Goal: Browse casually: Explore the website without a specific task or goal

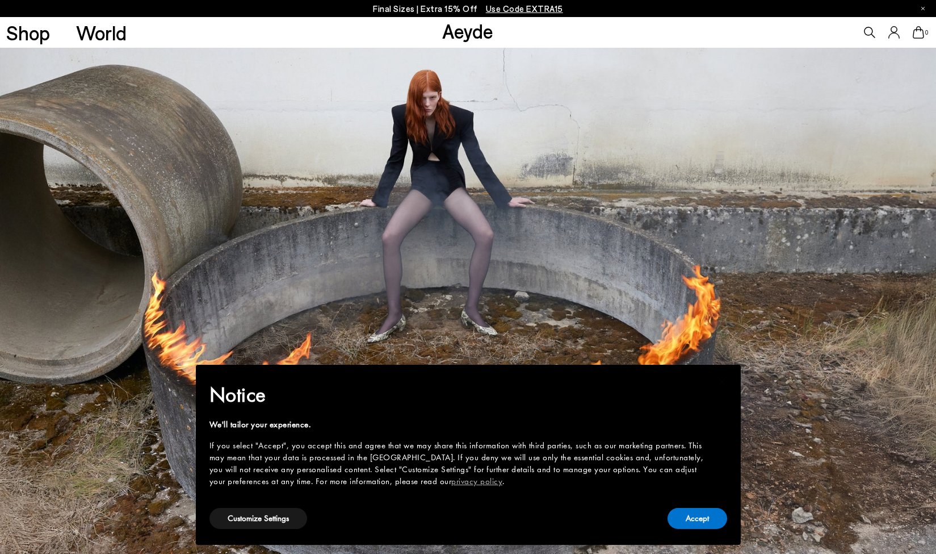
scroll to position [11, 0]
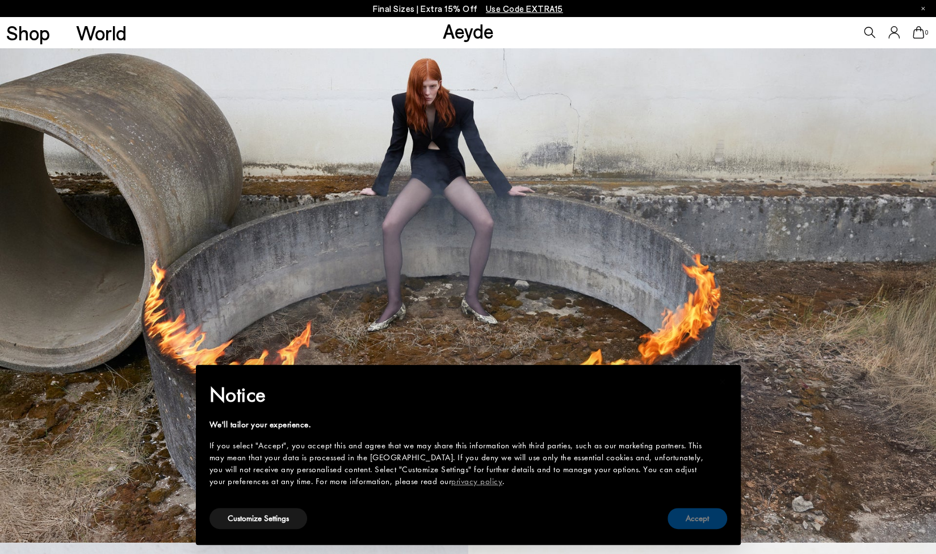
click at [672, 518] on button "Accept" at bounding box center [698, 518] width 60 height 21
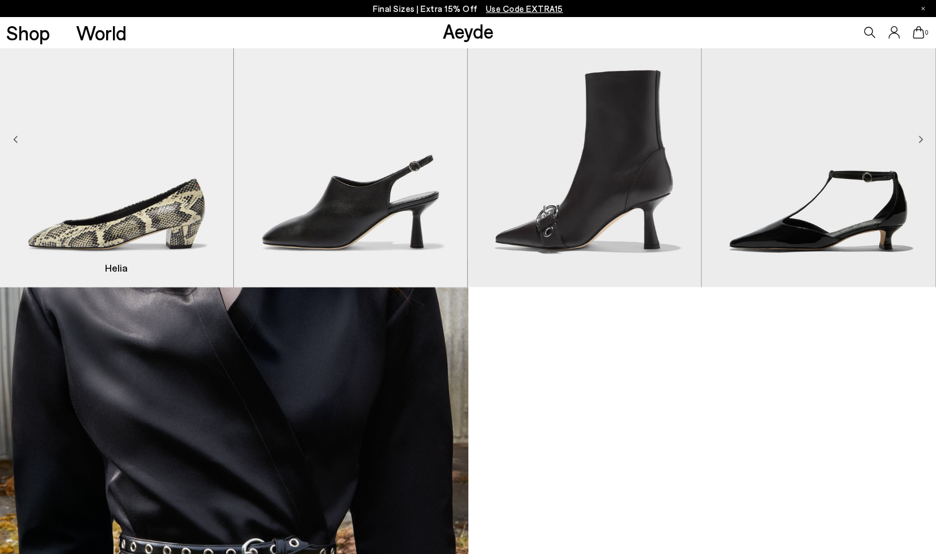
scroll to position [995, 0]
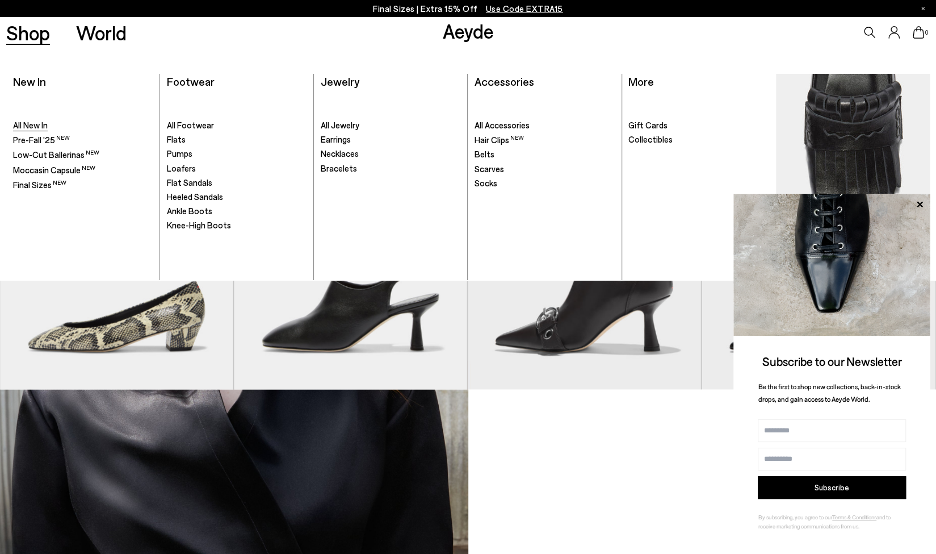
click at [36, 128] on span "All New In" at bounding box center [30, 125] width 35 height 10
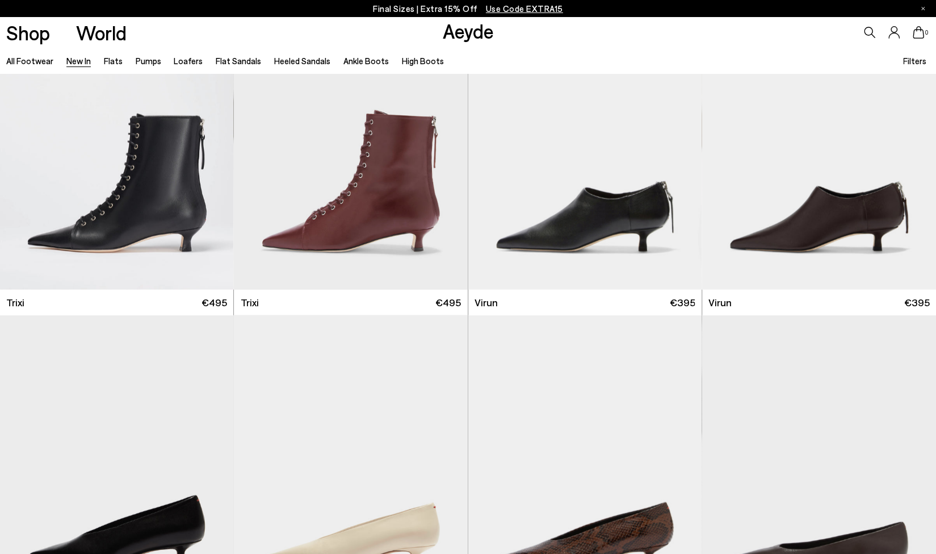
scroll to position [4952, 0]
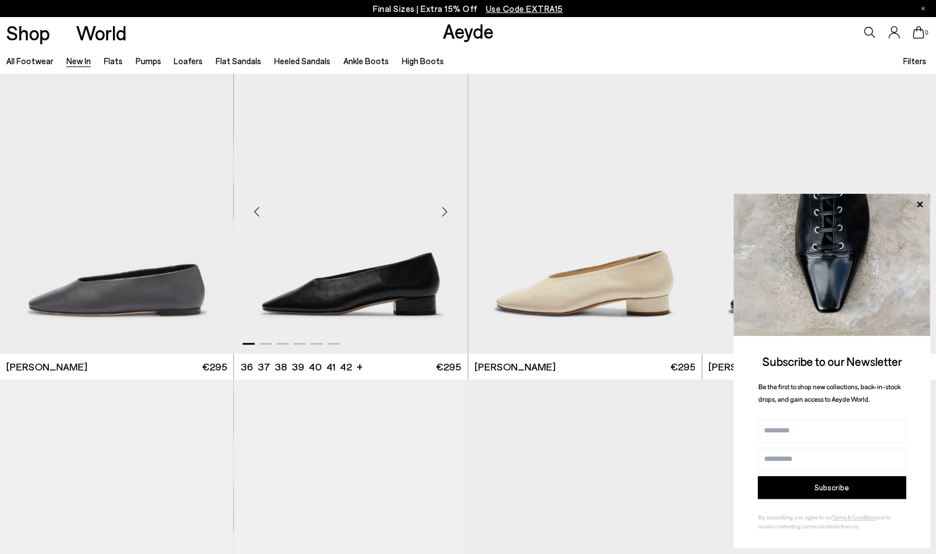
scroll to position [7032, 0]
click at [922, 202] on icon at bounding box center [920, 204] width 6 height 6
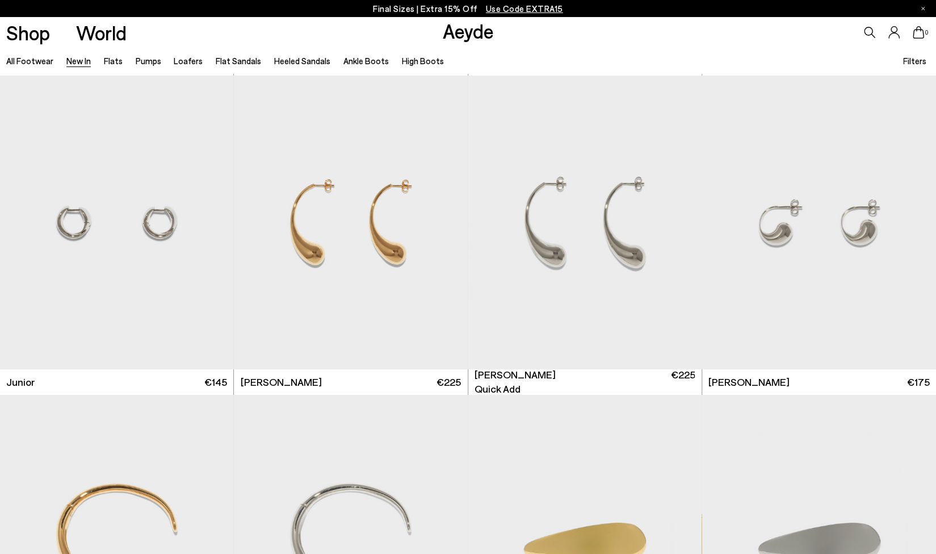
scroll to position [8359, 0]
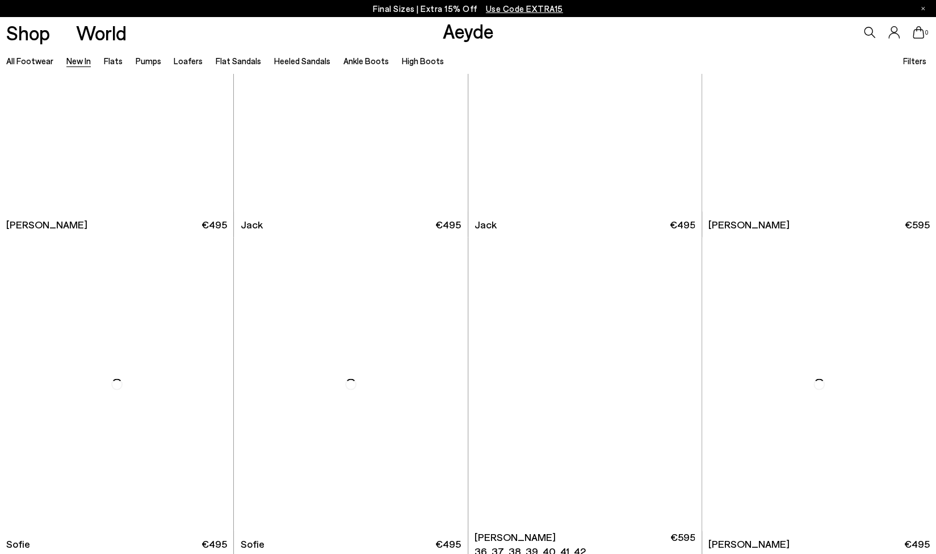
click at [613, 341] on img "1 / 6" at bounding box center [585, 384] width 234 height 294
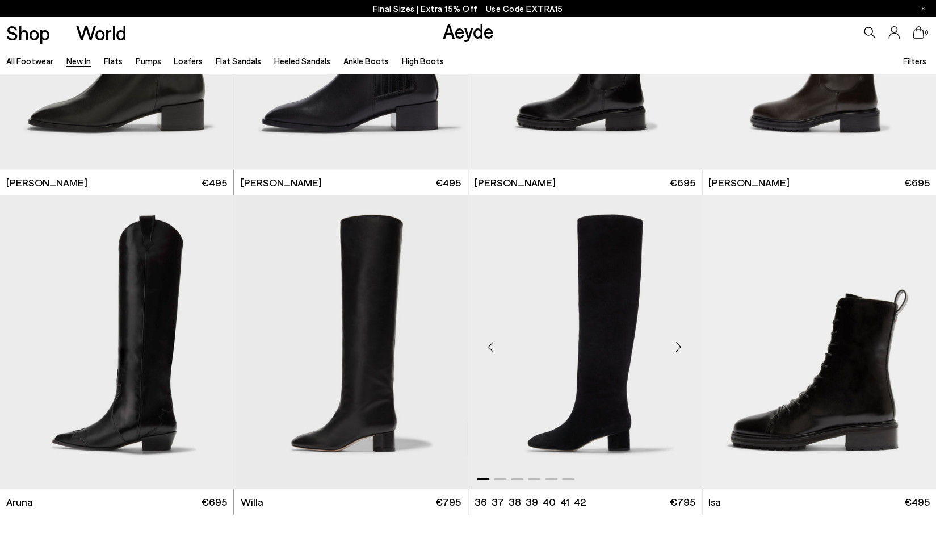
scroll to position [10407, 0]
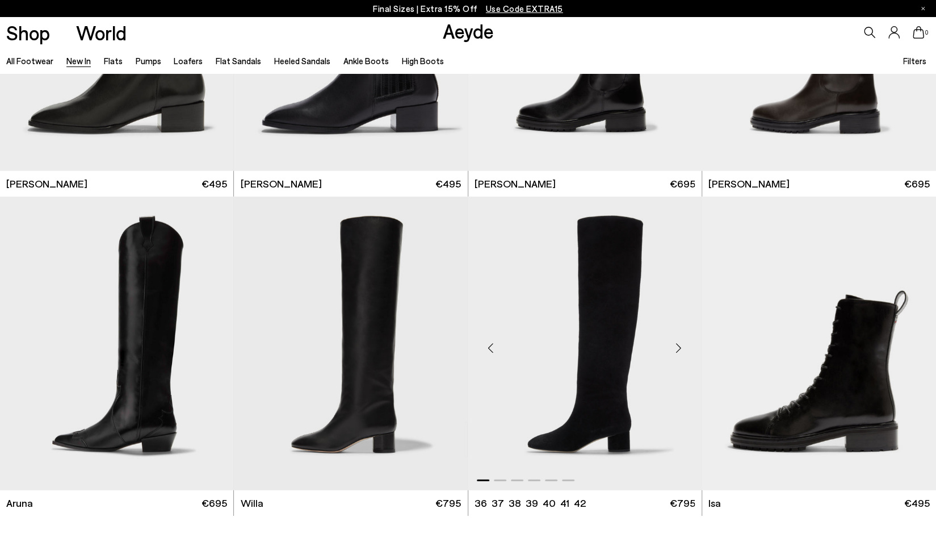
click at [680, 345] on div "Next slide" at bounding box center [679, 348] width 34 height 34
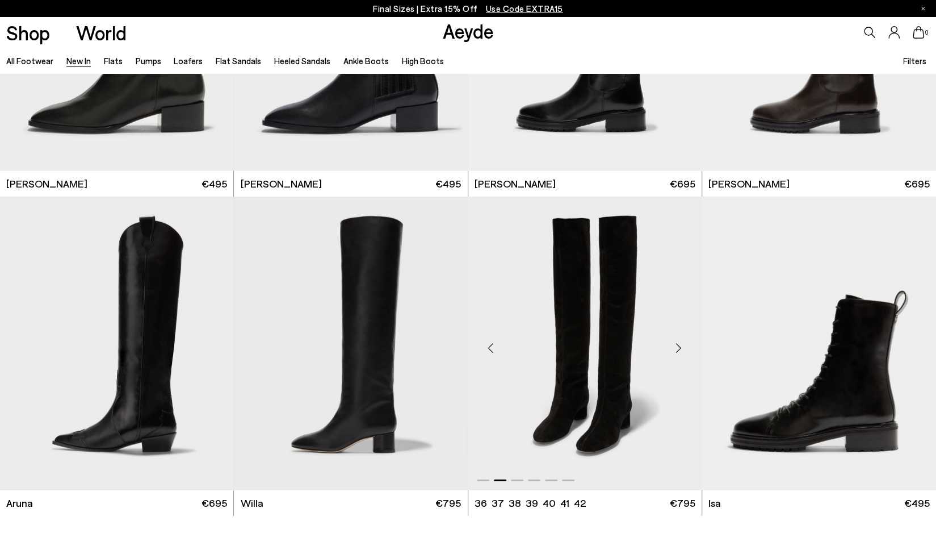
click at [680, 345] on div "Next slide" at bounding box center [679, 348] width 34 height 34
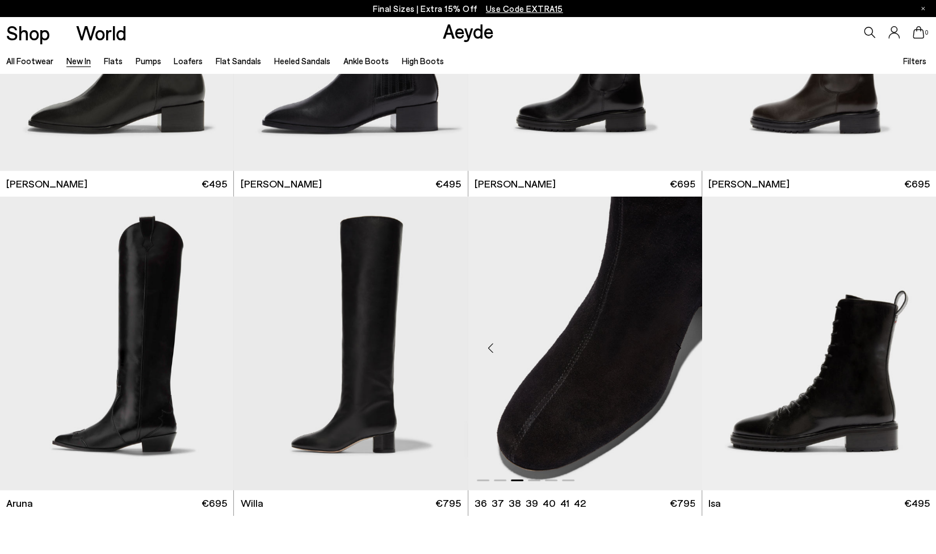
click at [680, 345] on div "Next slide" at bounding box center [679, 348] width 34 height 34
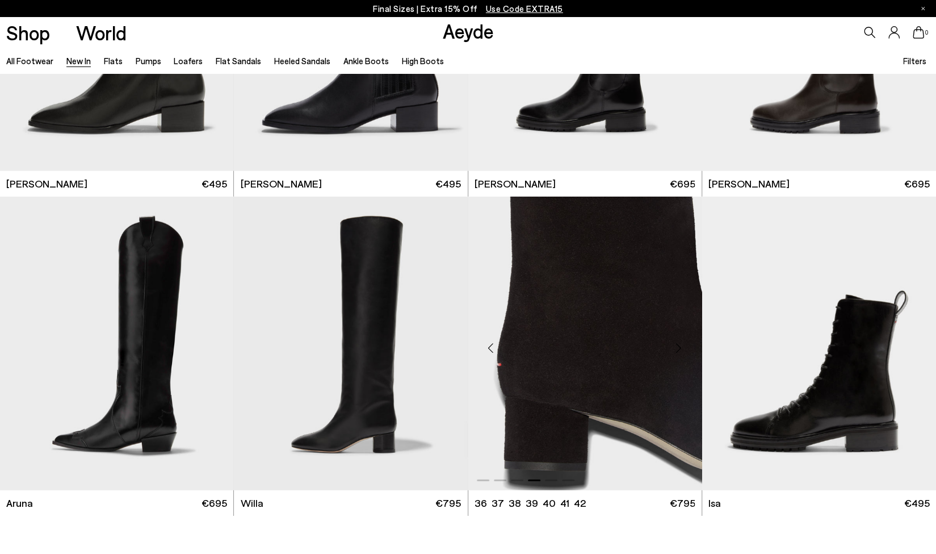
click at [680, 345] on div "Next slide" at bounding box center [679, 348] width 34 height 34
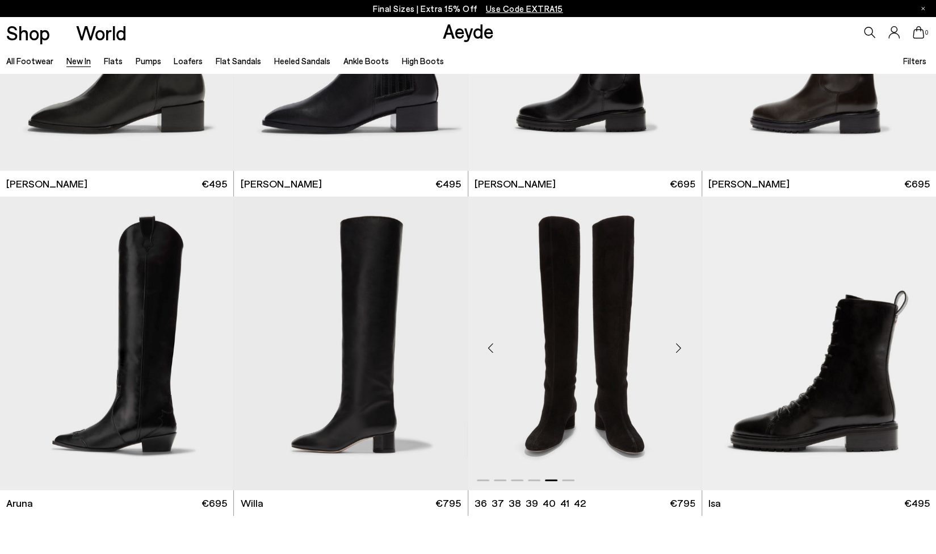
click at [680, 345] on div "Next slide" at bounding box center [679, 348] width 34 height 34
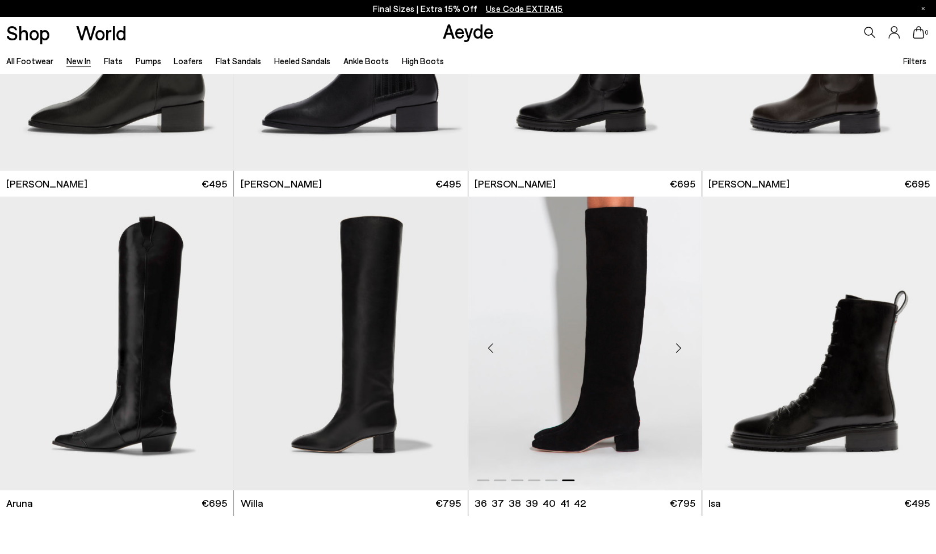
click at [680, 345] on div "Next slide" at bounding box center [679, 348] width 34 height 34
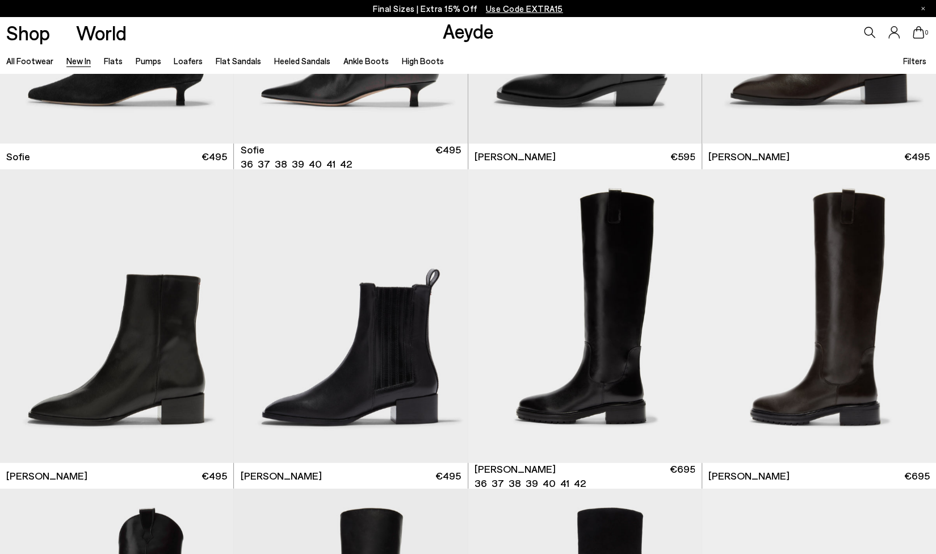
scroll to position [10131, 0]
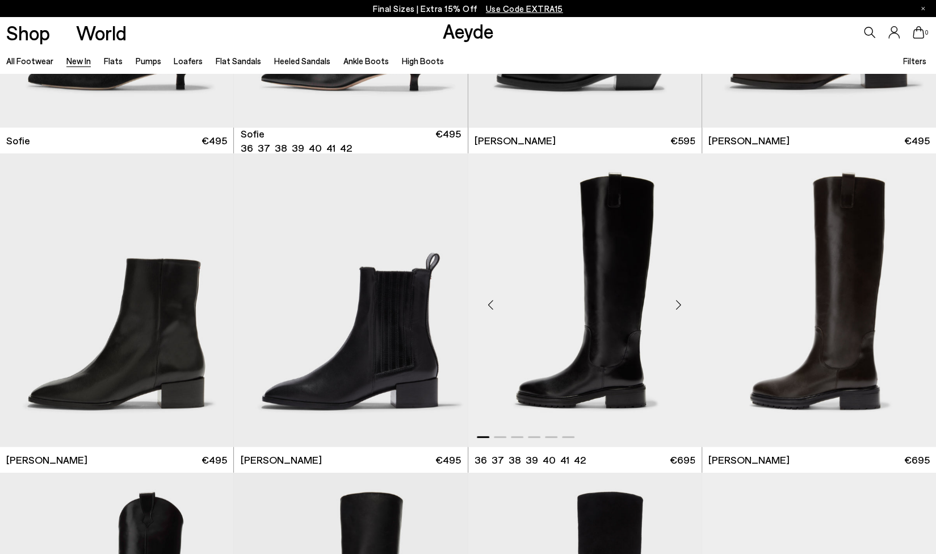
click at [681, 307] on div "Next slide" at bounding box center [679, 305] width 34 height 34
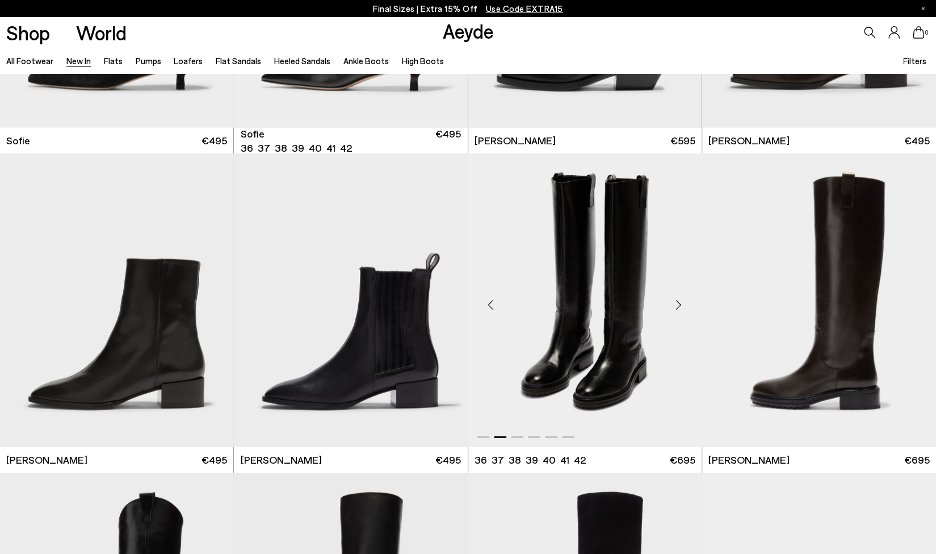
click at [681, 307] on div "Next slide" at bounding box center [679, 305] width 34 height 34
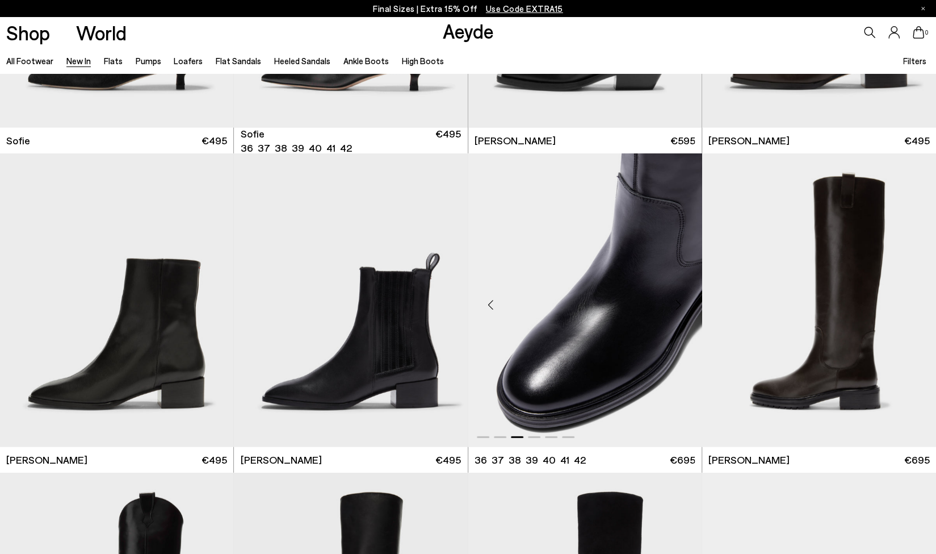
click at [681, 307] on div "Next slide" at bounding box center [679, 305] width 34 height 34
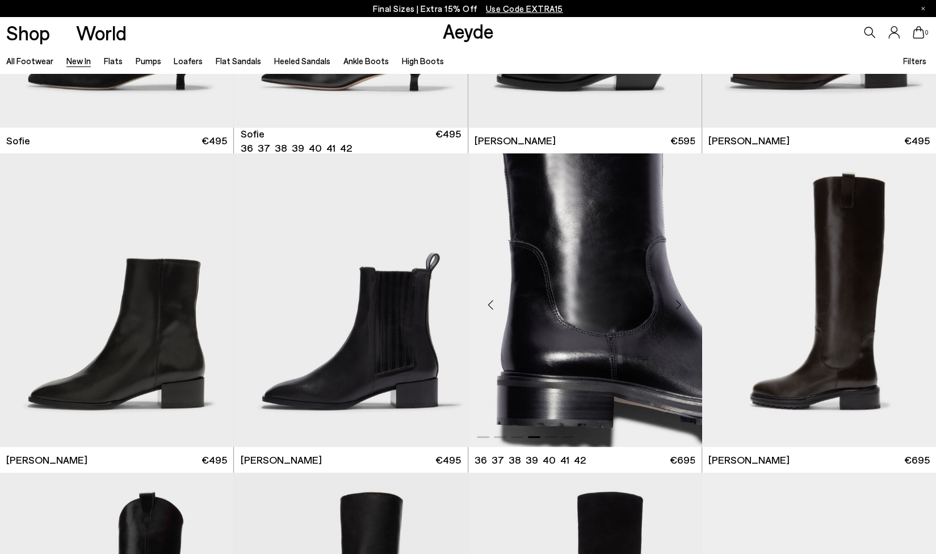
click at [681, 307] on div "Next slide" at bounding box center [679, 305] width 34 height 34
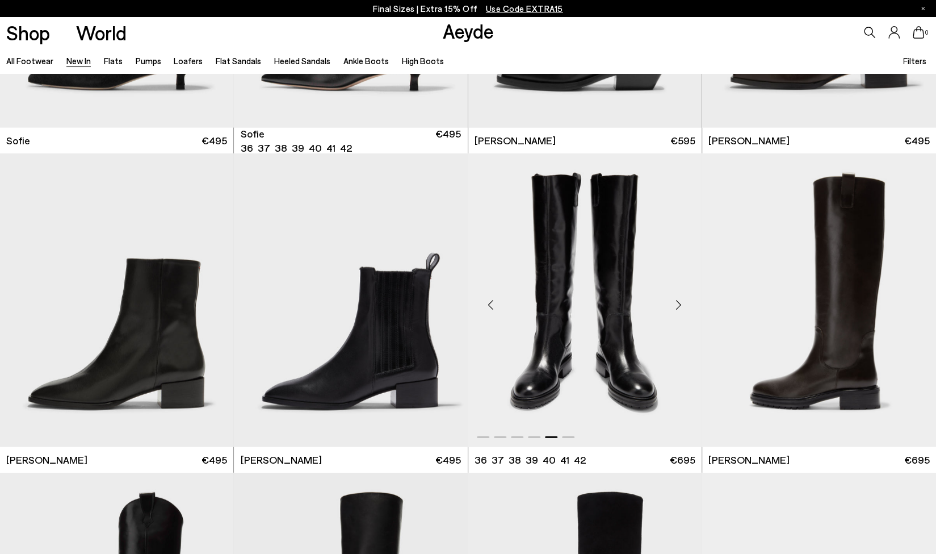
click at [681, 307] on div "Next slide" at bounding box center [679, 305] width 34 height 34
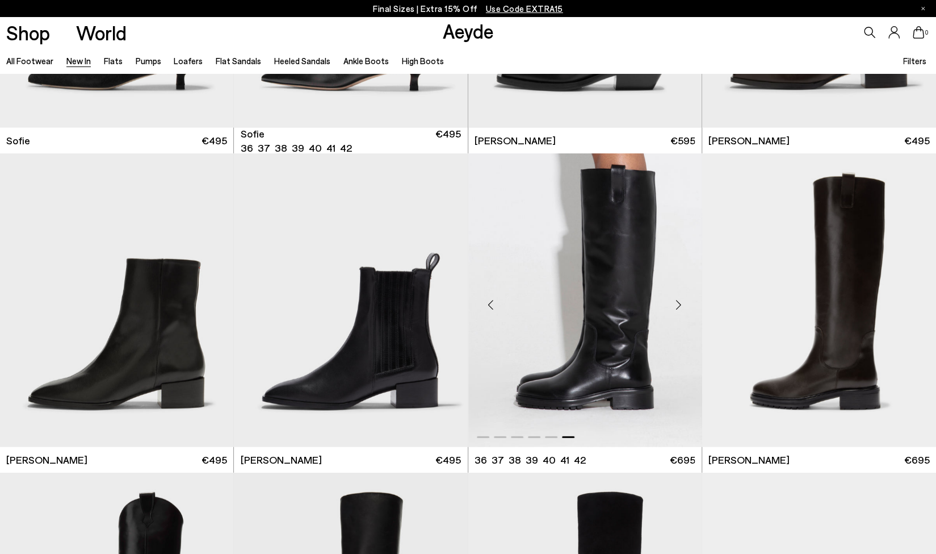
click at [681, 307] on div "Next slide" at bounding box center [679, 305] width 34 height 34
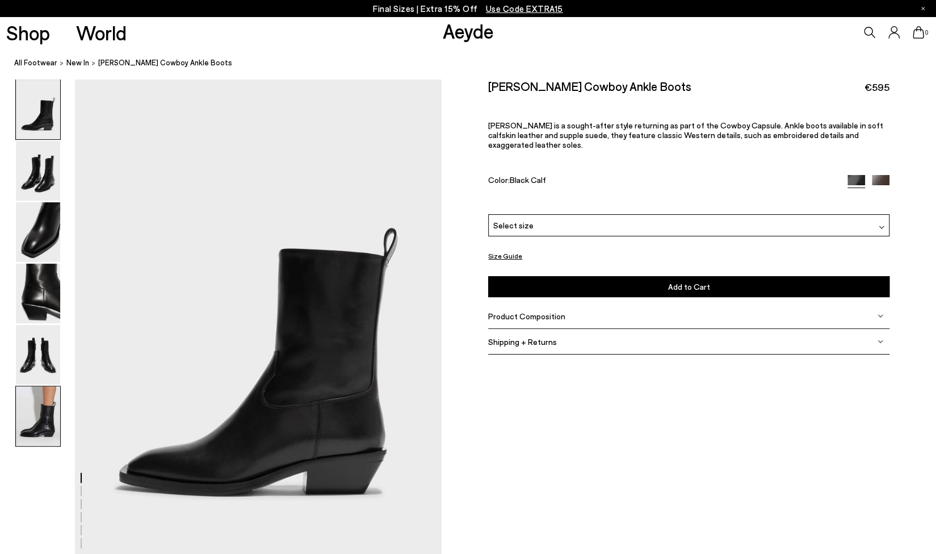
click at [35, 421] on img at bounding box center [38, 416] width 44 height 60
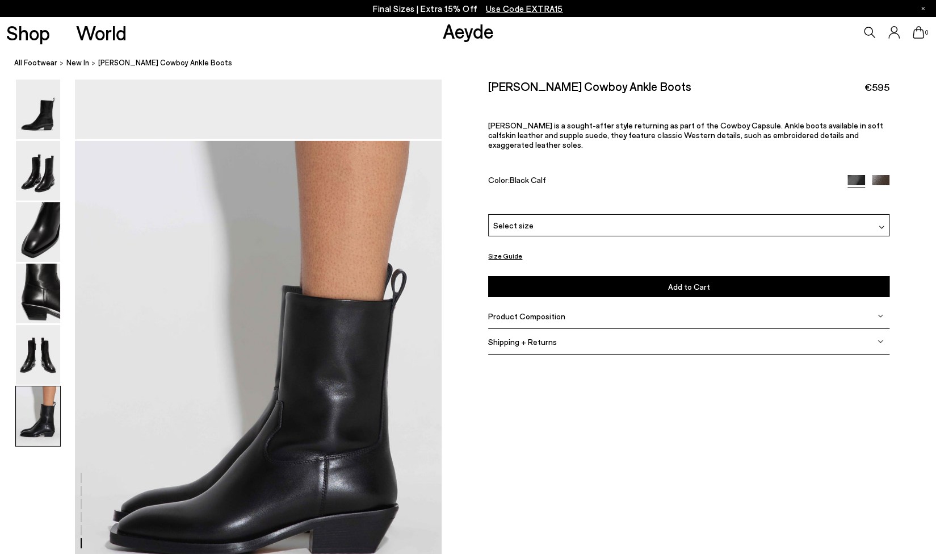
scroll to position [2532, 0]
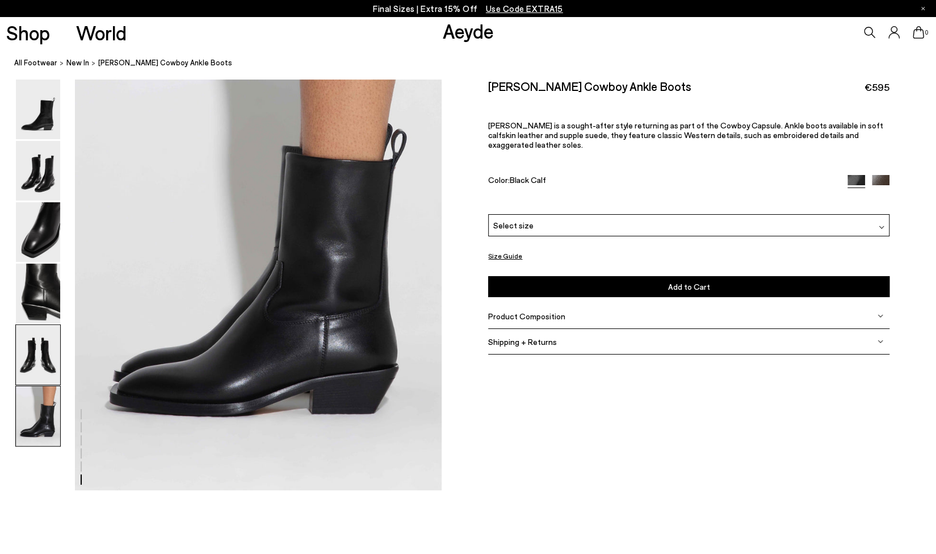
click at [49, 348] on img at bounding box center [38, 355] width 44 height 60
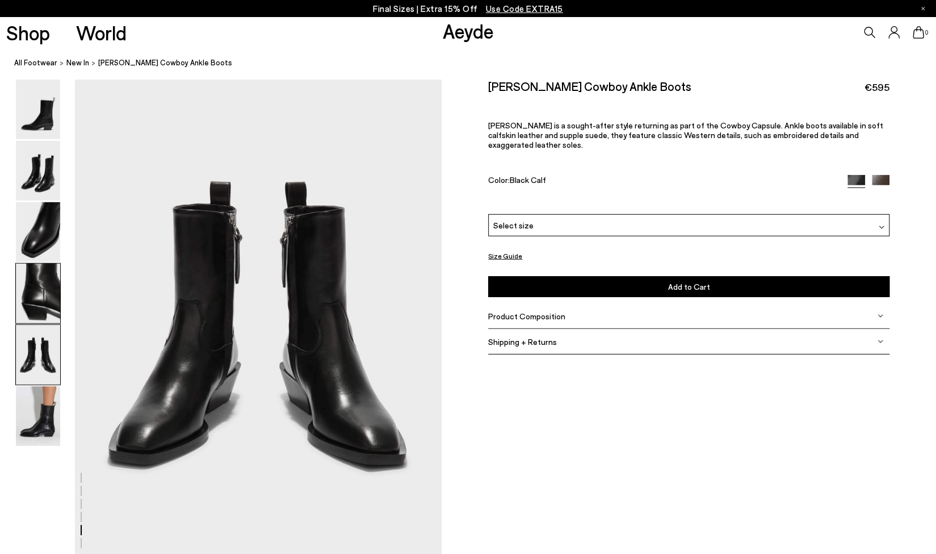
click at [45, 295] on img at bounding box center [38, 293] width 44 height 60
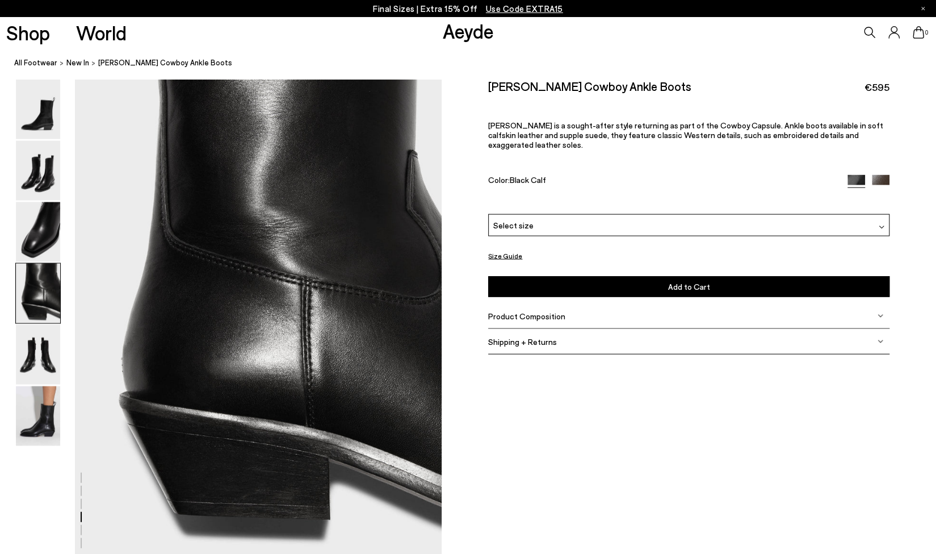
scroll to position [1473, 0]
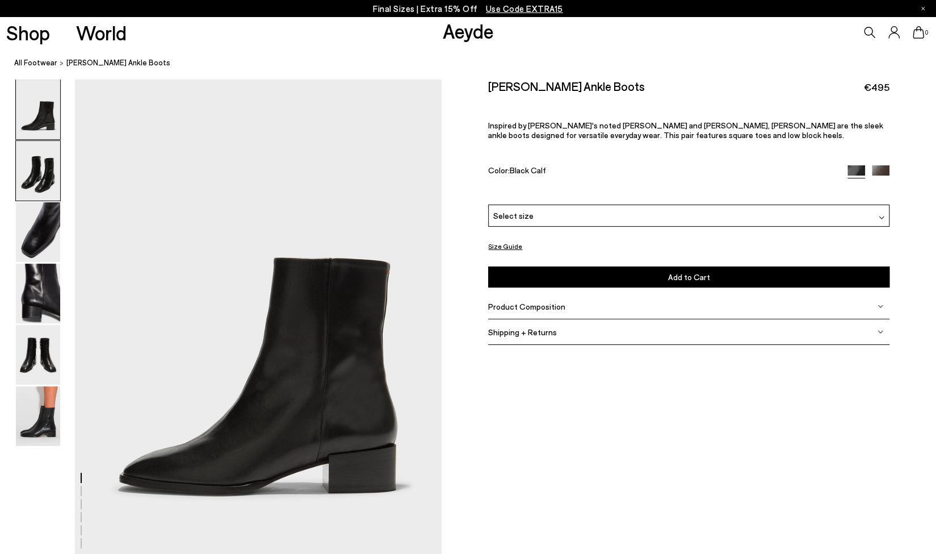
click at [37, 179] on img at bounding box center [38, 171] width 44 height 60
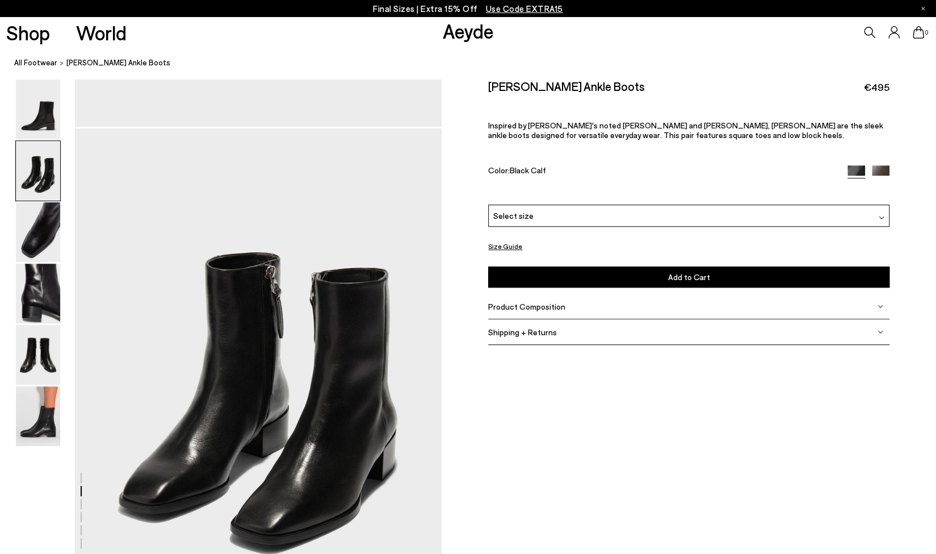
scroll to position [492, 0]
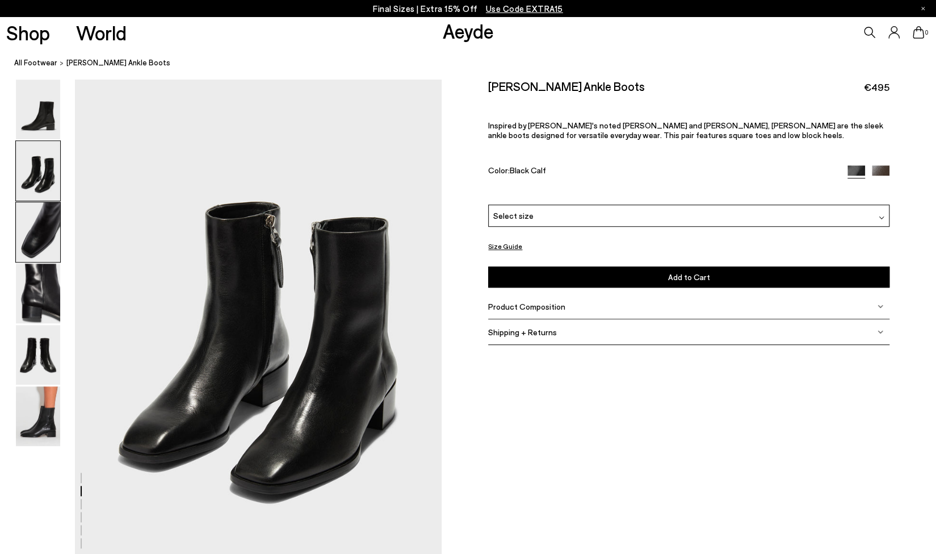
click at [36, 239] on img at bounding box center [38, 232] width 44 height 60
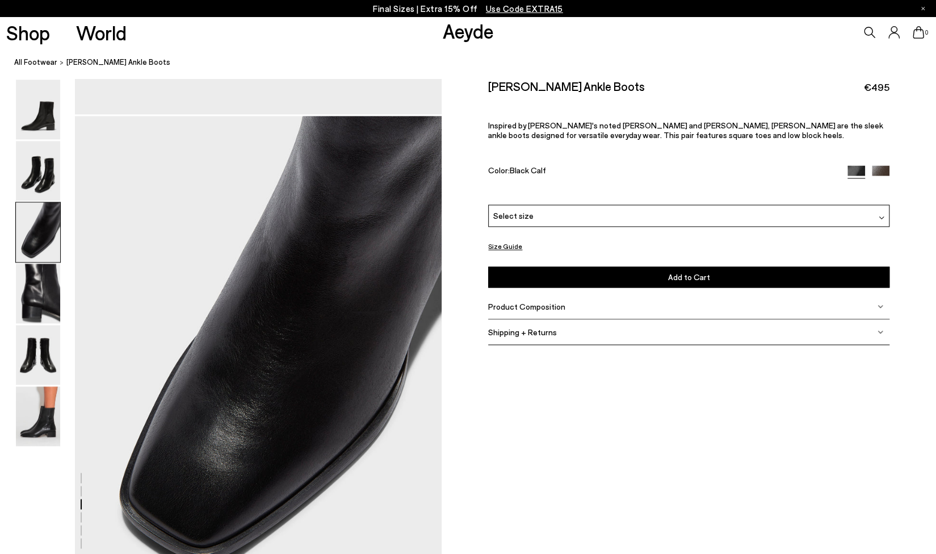
scroll to position [982, 0]
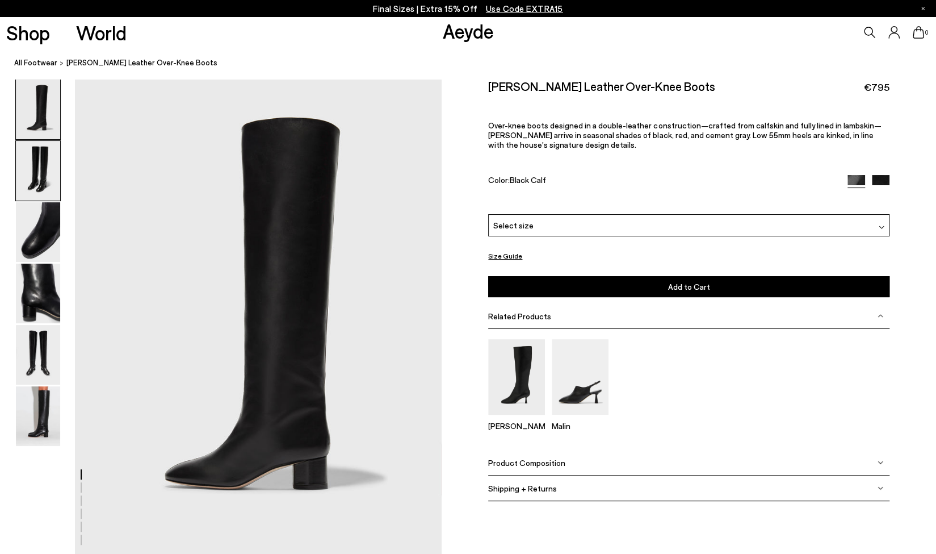
click at [39, 165] on img at bounding box center [38, 171] width 44 height 60
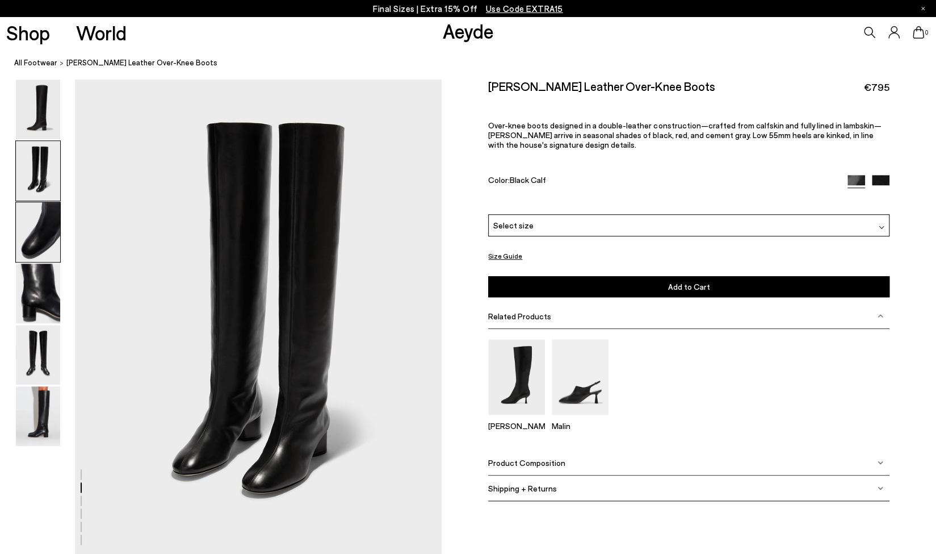
click at [31, 217] on img at bounding box center [38, 232] width 44 height 60
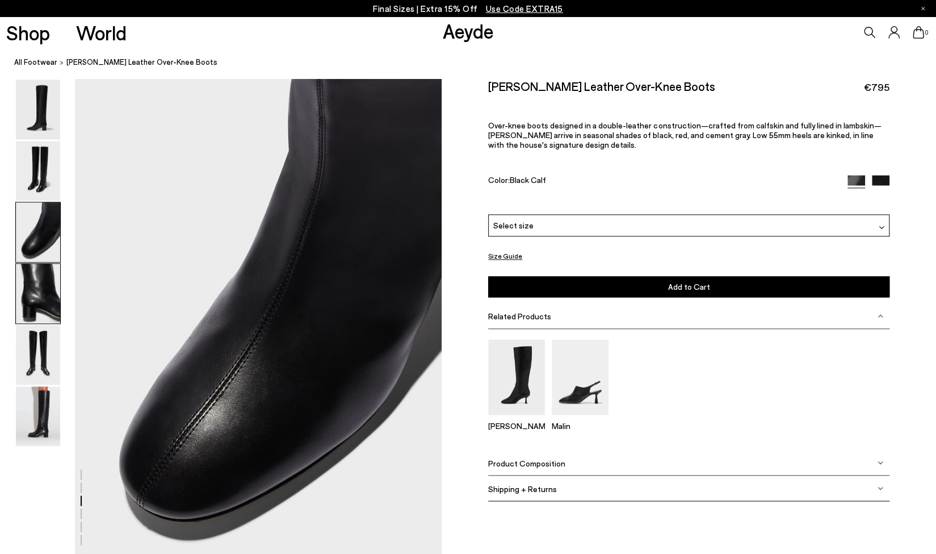
click at [41, 272] on img at bounding box center [38, 293] width 44 height 60
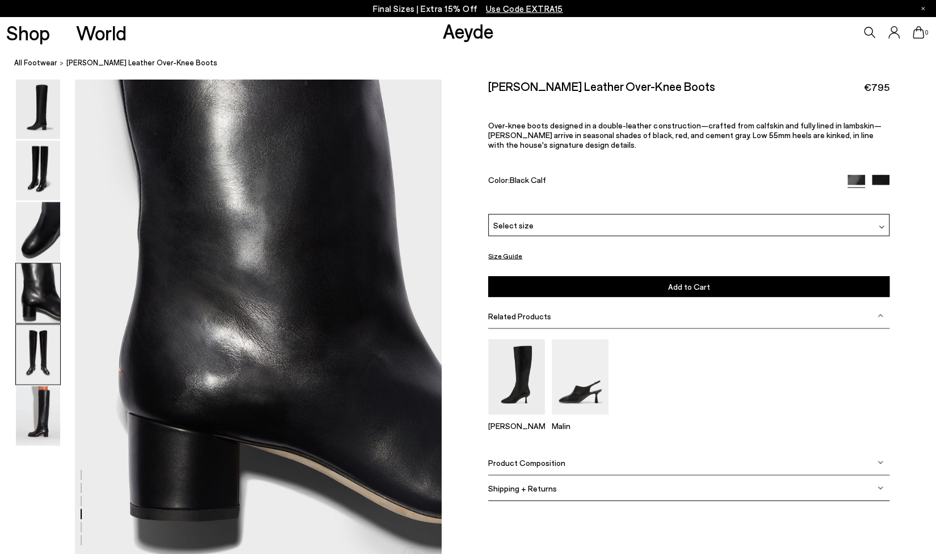
click at [35, 351] on img at bounding box center [38, 355] width 44 height 60
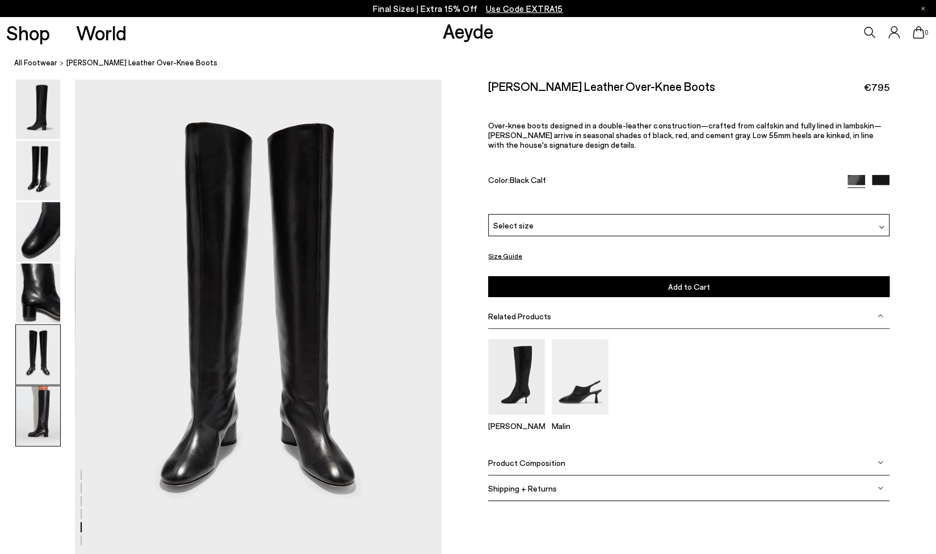
click at [25, 409] on img at bounding box center [38, 416] width 44 height 60
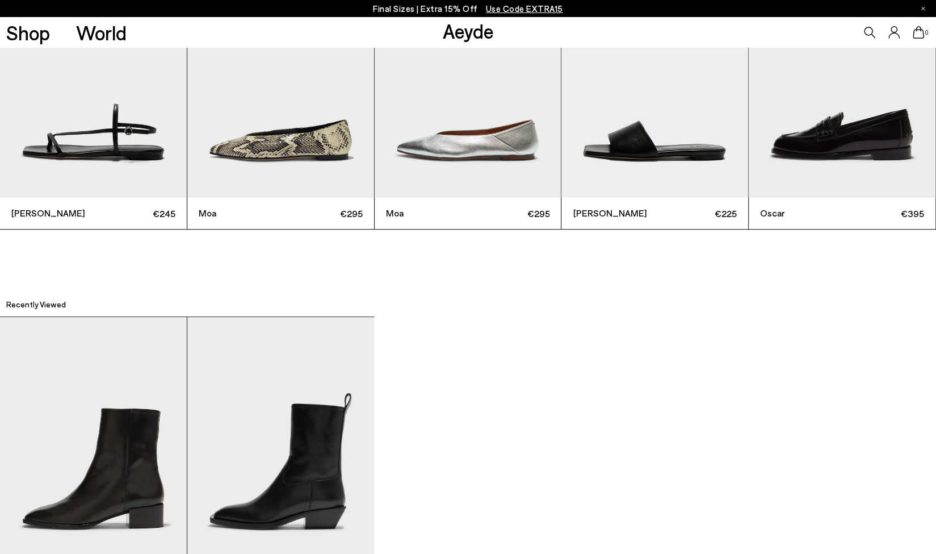
scroll to position [3141, 0]
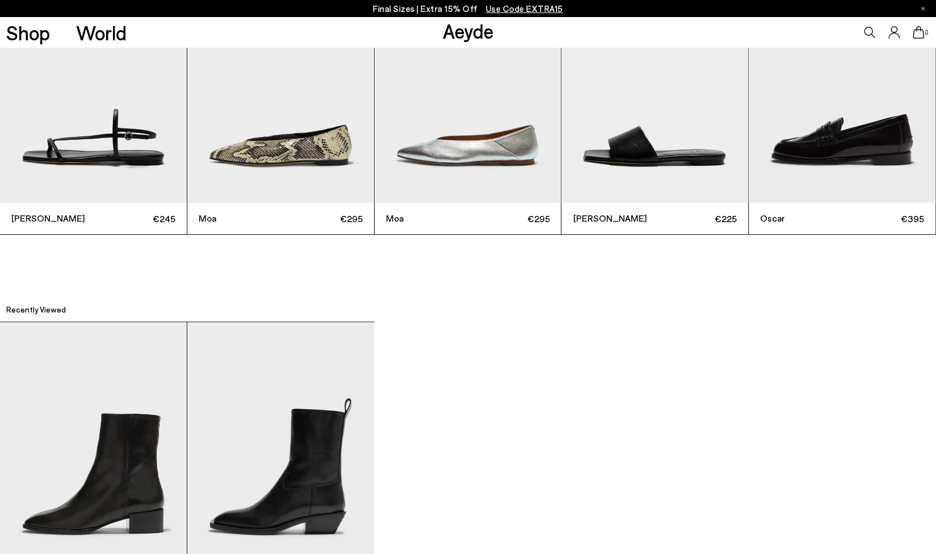
click at [855, 291] on div "Recently Viewed" at bounding box center [468, 306] width 936 height 31
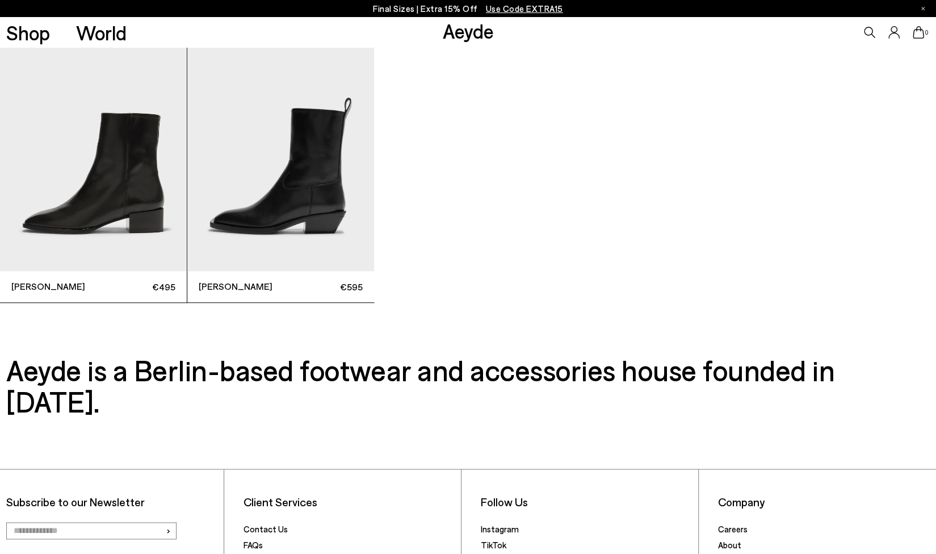
scroll to position [3564, 0]
